Goal: Task Accomplishment & Management: Use online tool/utility

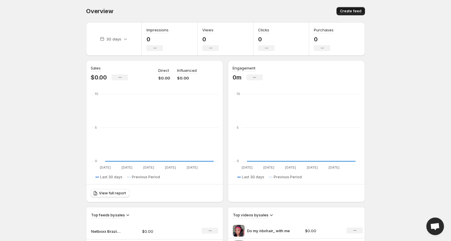
click at [341, 11] on button "Create feed" at bounding box center [350, 11] width 28 height 8
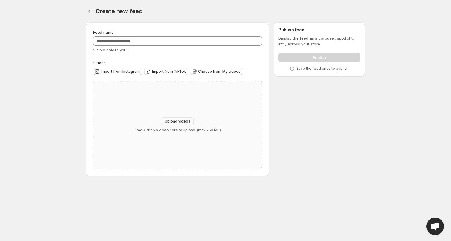
click at [189, 124] on button "Upload videos" at bounding box center [177, 121] width 33 height 8
click at [226, 72] on span "Choose from My videos" at bounding box center [219, 71] width 42 height 5
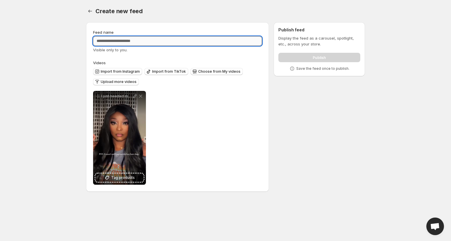
click at [124, 43] on input "Feed name" at bounding box center [177, 40] width 169 height 9
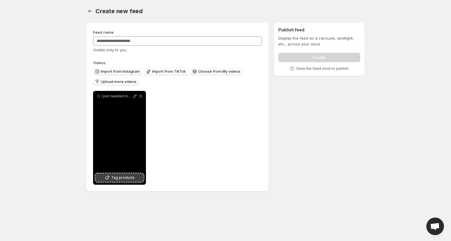
click at [123, 176] on span "Tag products" at bounding box center [122, 178] width 23 height 6
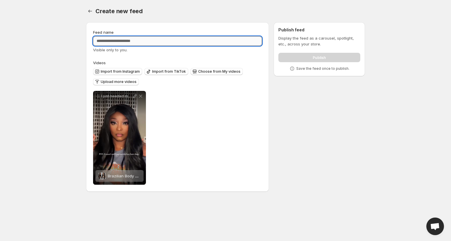
click at [165, 43] on input "Feed name" at bounding box center [177, 40] width 169 height 9
type input "**********"
click at [120, 71] on span "Import from Instagram" at bounding box center [120, 71] width 39 height 5
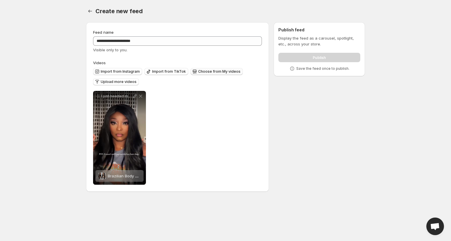
click at [224, 74] on span "Choose from My videos" at bounding box center [219, 71] width 42 height 5
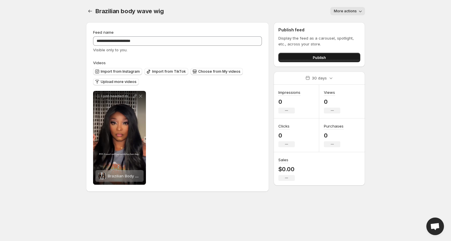
click at [327, 57] on button "Publish" at bounding box center [319, 57] width 82 height 9
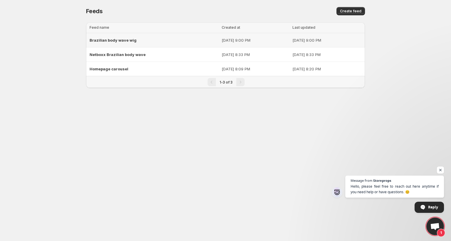
click at [337, 40] on p "[DATE] 9:00 PM" at bounding box center [326, 40] width 69 height 6
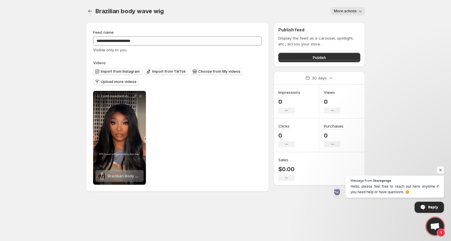
click at [358, 12] on icon "button" at bounding box center [360, 11] width 6 height 6
click at [339, 22] on span "Delete" at bounding box center [340, 23] width 12 height 5
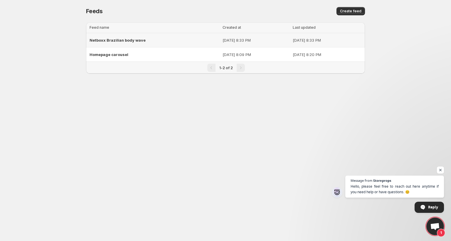
click at [222, 43] on p "[DATE] 8:33 PM" at bounding box center [255, 40] width 67 height 6
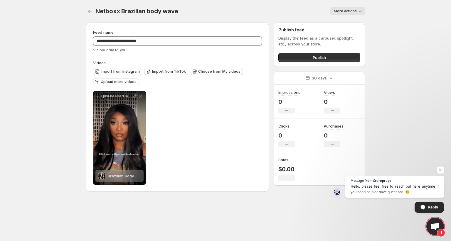
click at [352, 12] on span "More actions" at bounding box center [345, 11] width 23 height 5
click at [343, 24] on span "Delete" at bounding box center [340, 23] width 12 height 5
